Goal: Task Accomplishment & Management: Manage account settings

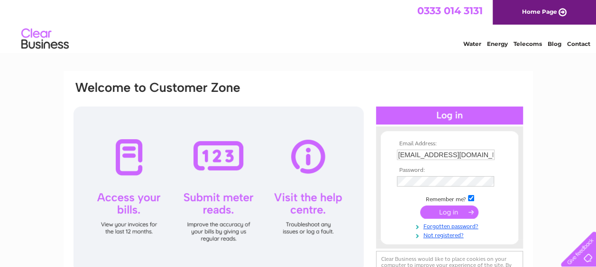
click at [458, 207] on input "submit" at bounding box center [449, 212] width 58 height 13
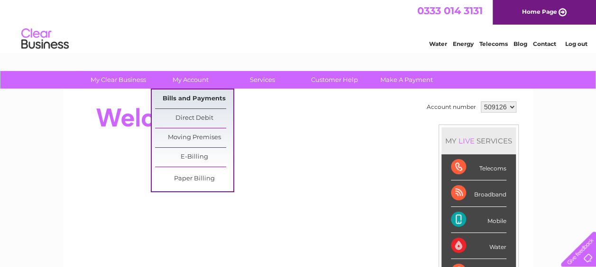
click at [199, 96] on link "Bills and Payments" at bounding box center [194, 99] width 78 height 19
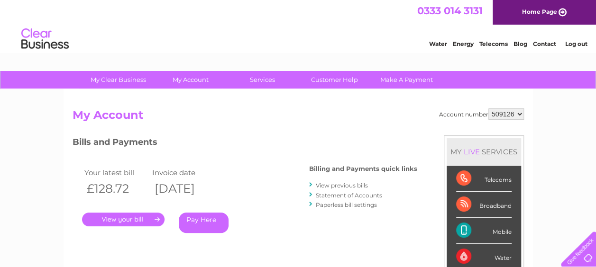
click at [520, 114] on select "509126 534805 985313" at bounding box center [506, 114] width 36 height 11
select select "985313"
click at [488, 109] on select "509126 534805 985313" at bounding box center [506, 114] width 36 height 11
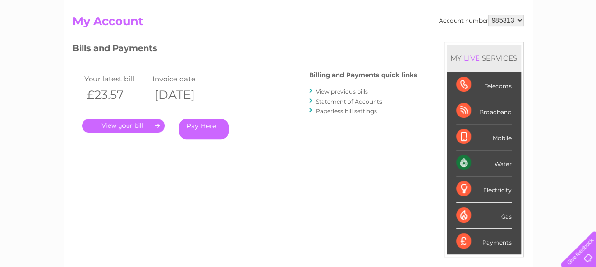
scroll to position [95, 0]
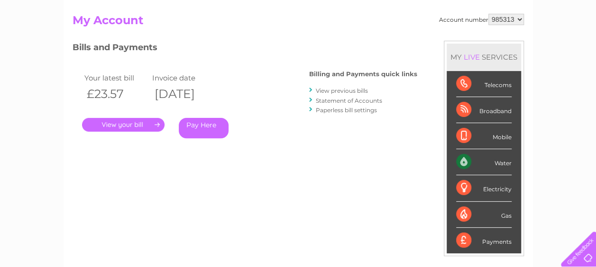
click at [118, 125] on link "." at bounding box center [123, 125] width 83 height 14
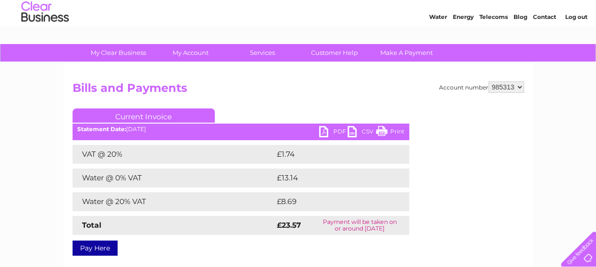
scroll to position [95, 0]
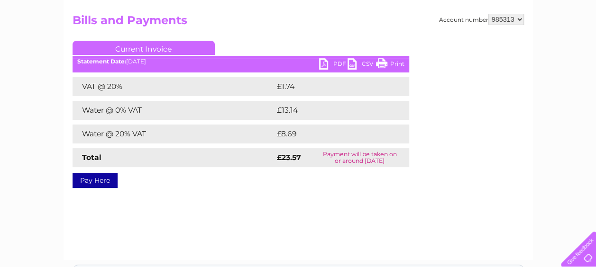
click at [324, 62] on link "PDF" at bounding box center [333, 65] width 28 height 14
